Goal: Task Accomplishment & Management: Use online tool/utility

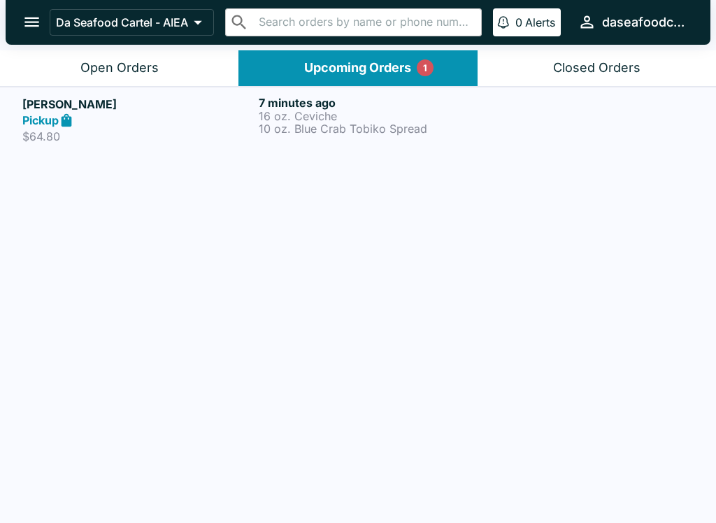
click at [334, 124] on p "10 oz. Blue Crab Tobiko Spread" at bounding box center [374, 128] width 231 height 13
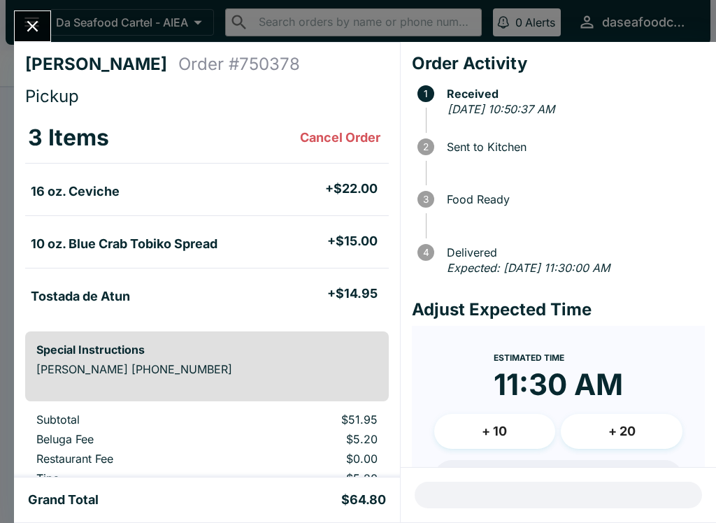
click at [31, 27] on icon "Close" at bounding box center [32, 26] width 11 height 11
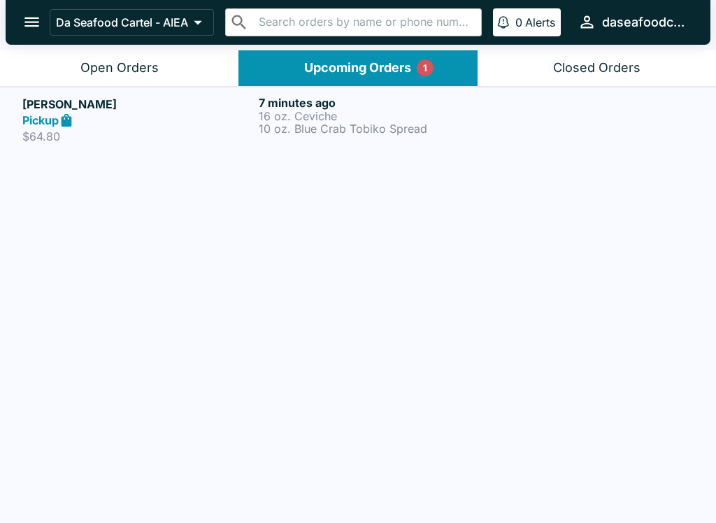
click at [143, 66] on div "Open Orders" at bounding box center [119, 68] width 78 height 16
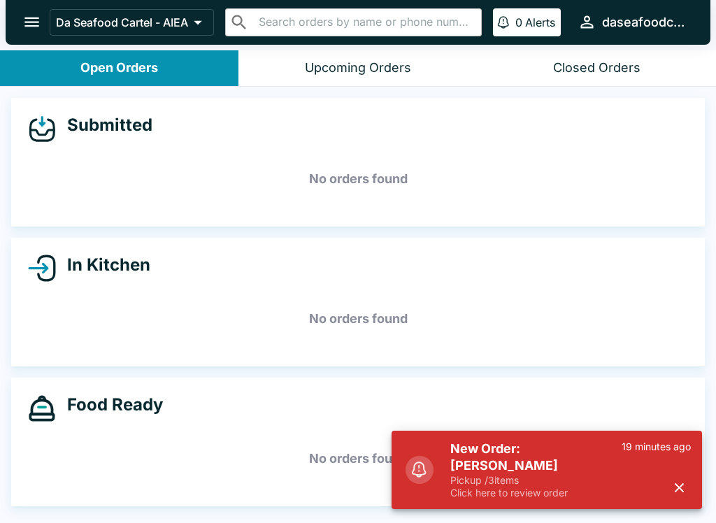
click at [690, 480] on div "19 minutes ago" at bounding box center [655, 469] width 69 height 59
click at [679, 492] on icon "button" at bounding box center [679, 487] width 16 height 16
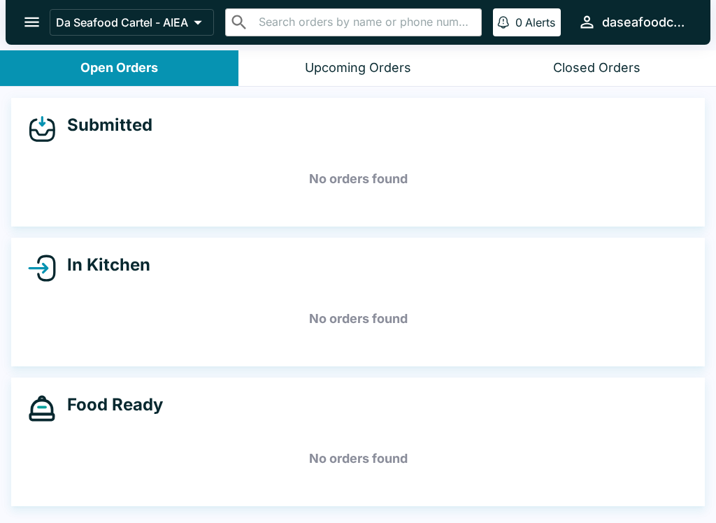
click at [330, 66] on div "Upcoming Orders" at bounding box center [358, 68] width 106 height 16
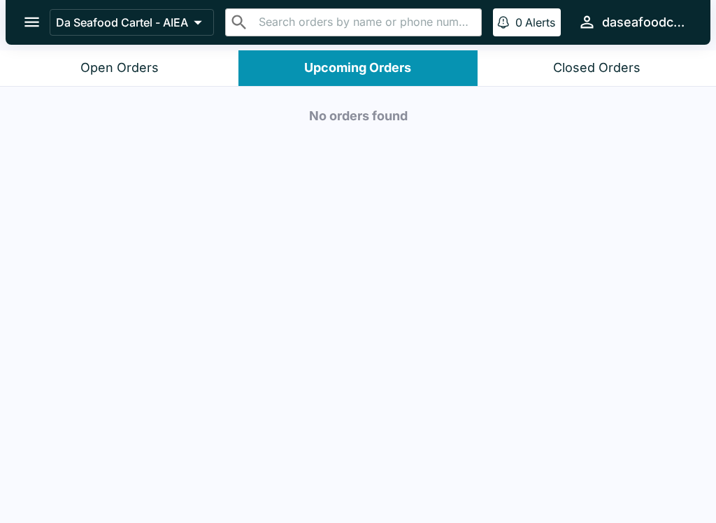
click at [149, 66] on div "Open Orders" at bounding box center [119, 68] width 78 height 16
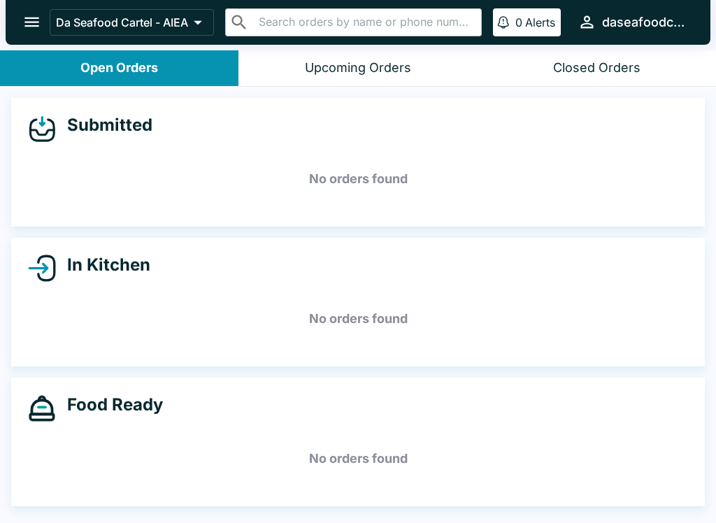
click at [418, 170] on h5 "No orders found" at bounding box center [358, 179] width 660 height 50
click at [404, 64] on div "Upcoming Orders" at bounding box center [358, 68] width 106 height 16
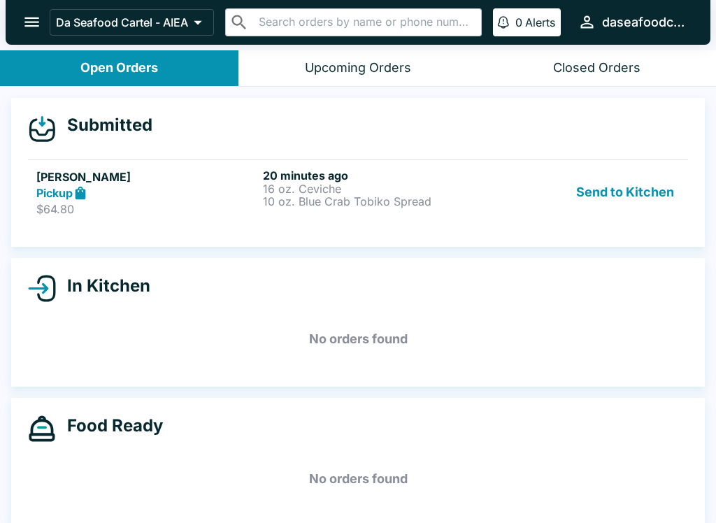
click at [634, 203] on button "Send to Kitchen" at bounding box center [624, 192] width 109 height 48
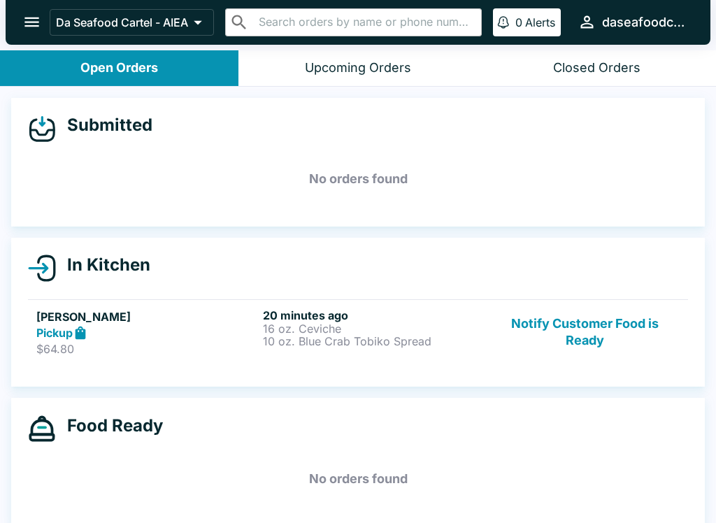
click at [620, 338] on button "Notify Customer Food is Ready" at bounding box center [584, 332] width 189 height 48
